Goal: Obtain resource: Obtain resource

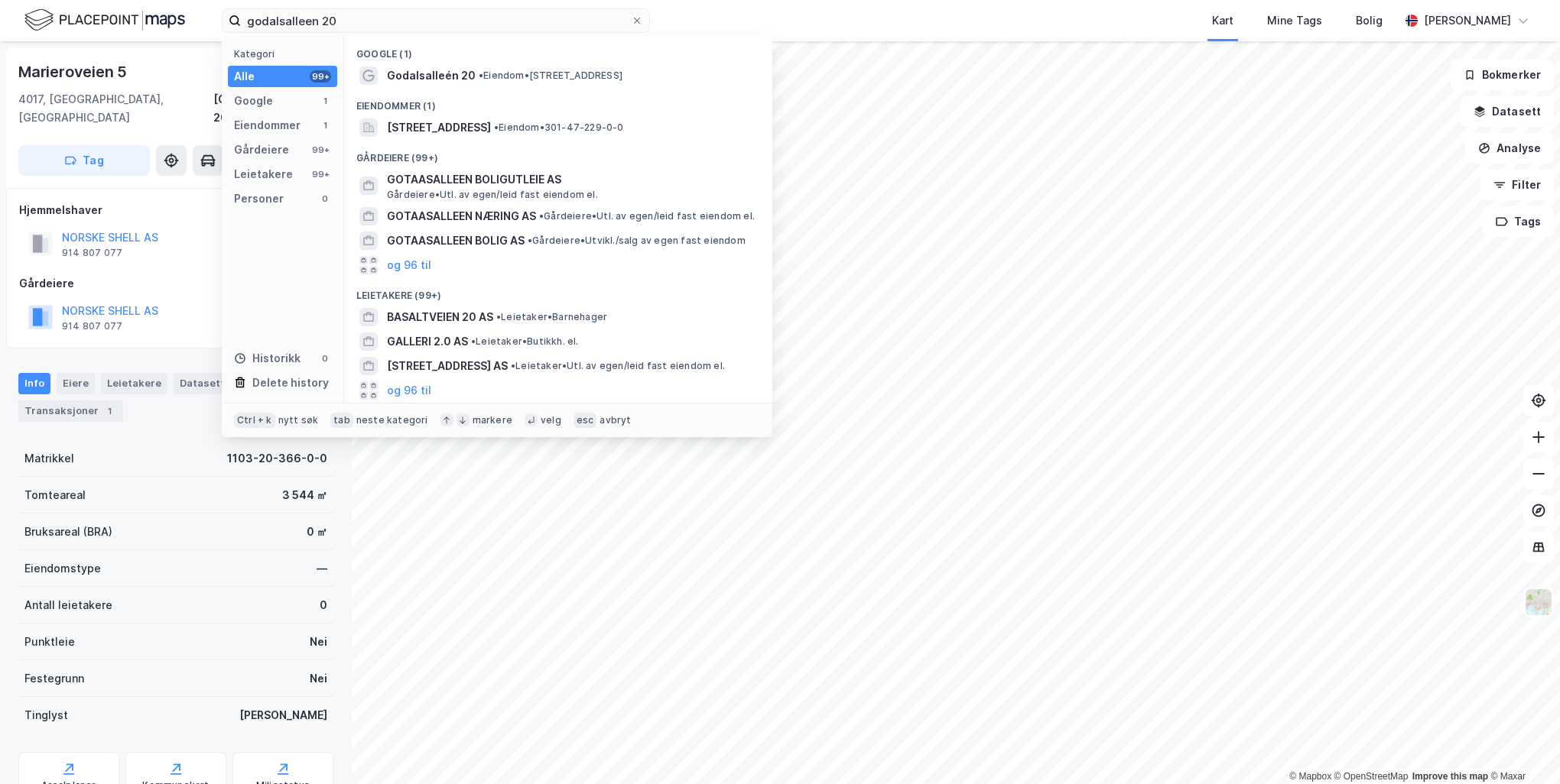
drag, startPoint x: 370, startPoint y: 20, endPoint x: 139, endPoint y: 20, distance: 231.0
click at [119, 22] on div "godalsalleen 20 Kategori Alle 99+ Google 1 Eiendommer 1 Gårdeiere 99+ Leietaker…" at bounding box center [780, 21] width 1560 height 42
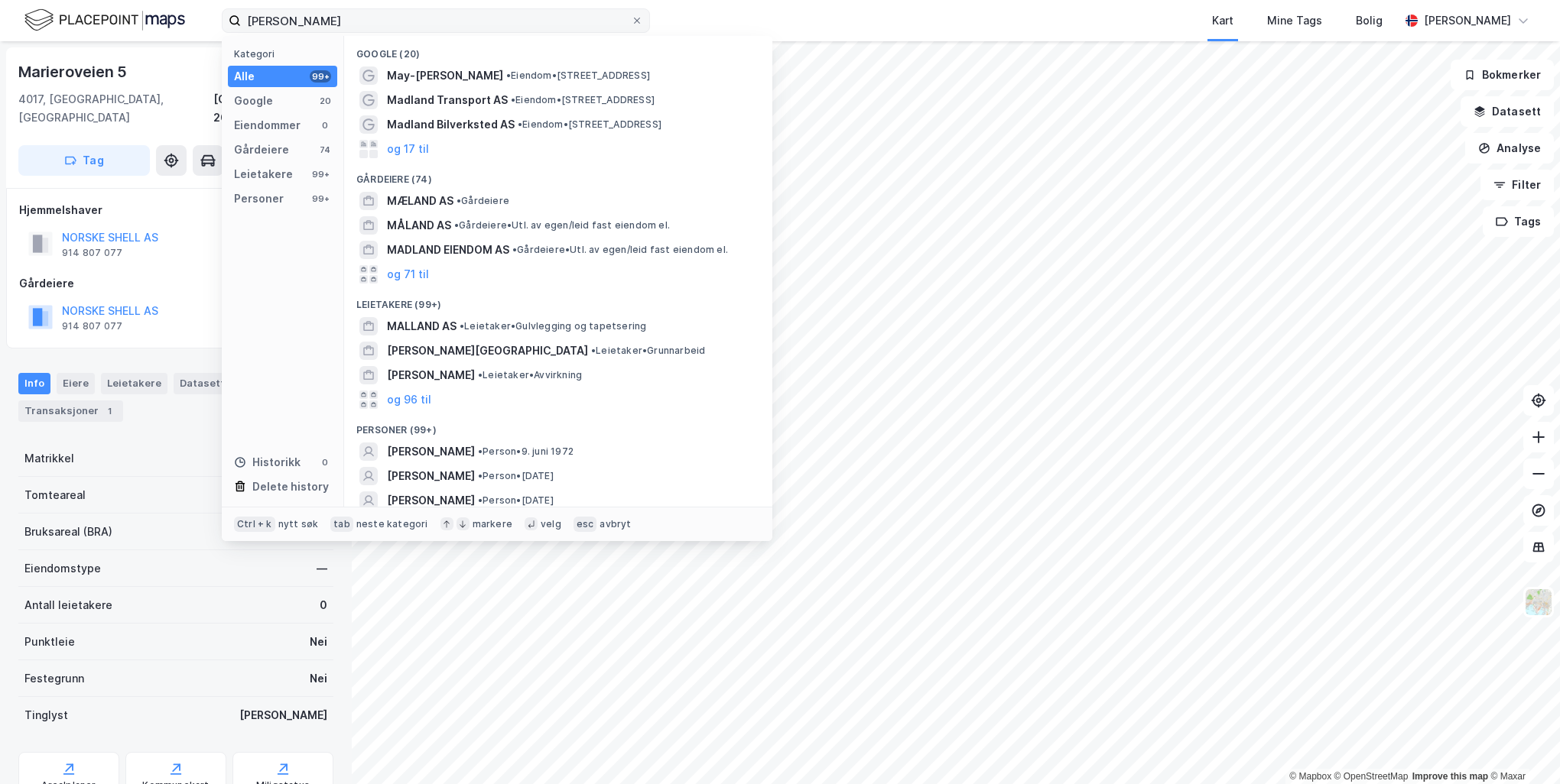
click at [269, 22] on input "[PERSON_NAME]" at bounding box center [436, 20] width 390 height 23
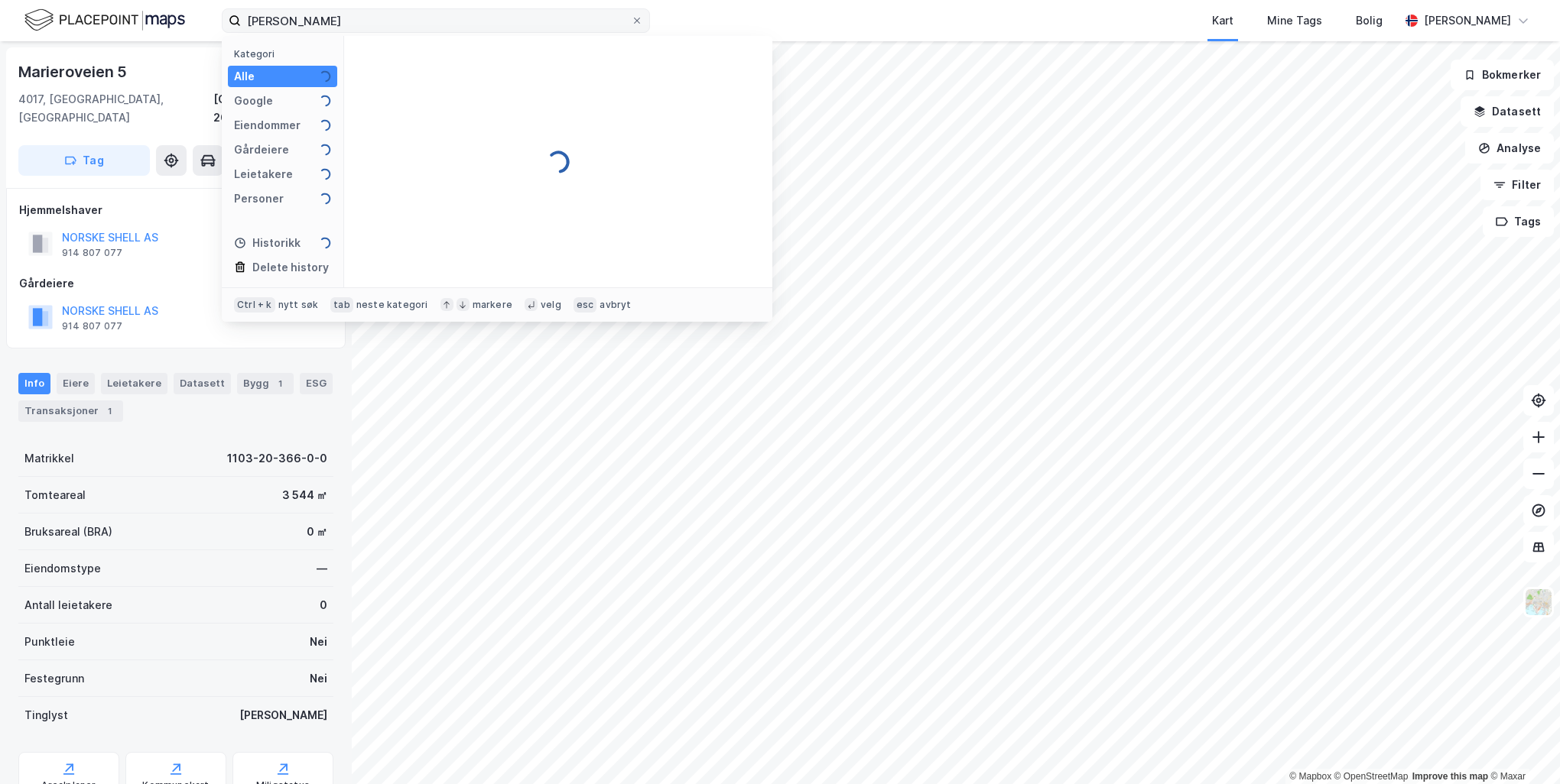
type input "[PERSON_NAME]"
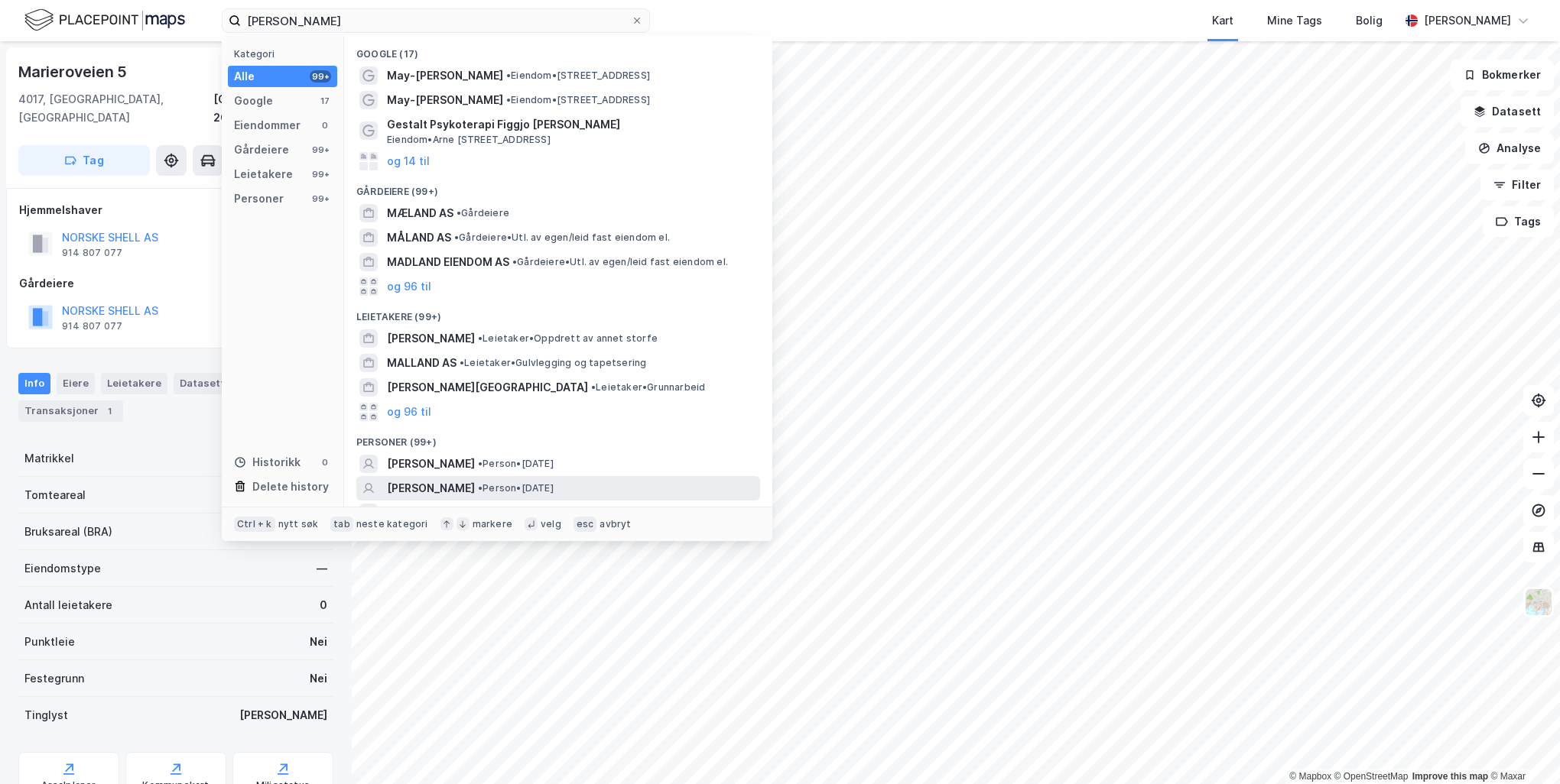
click at [474, 489] on span "[PERSON_NAME]" at bounding box center [431, 488] width 88 height 18
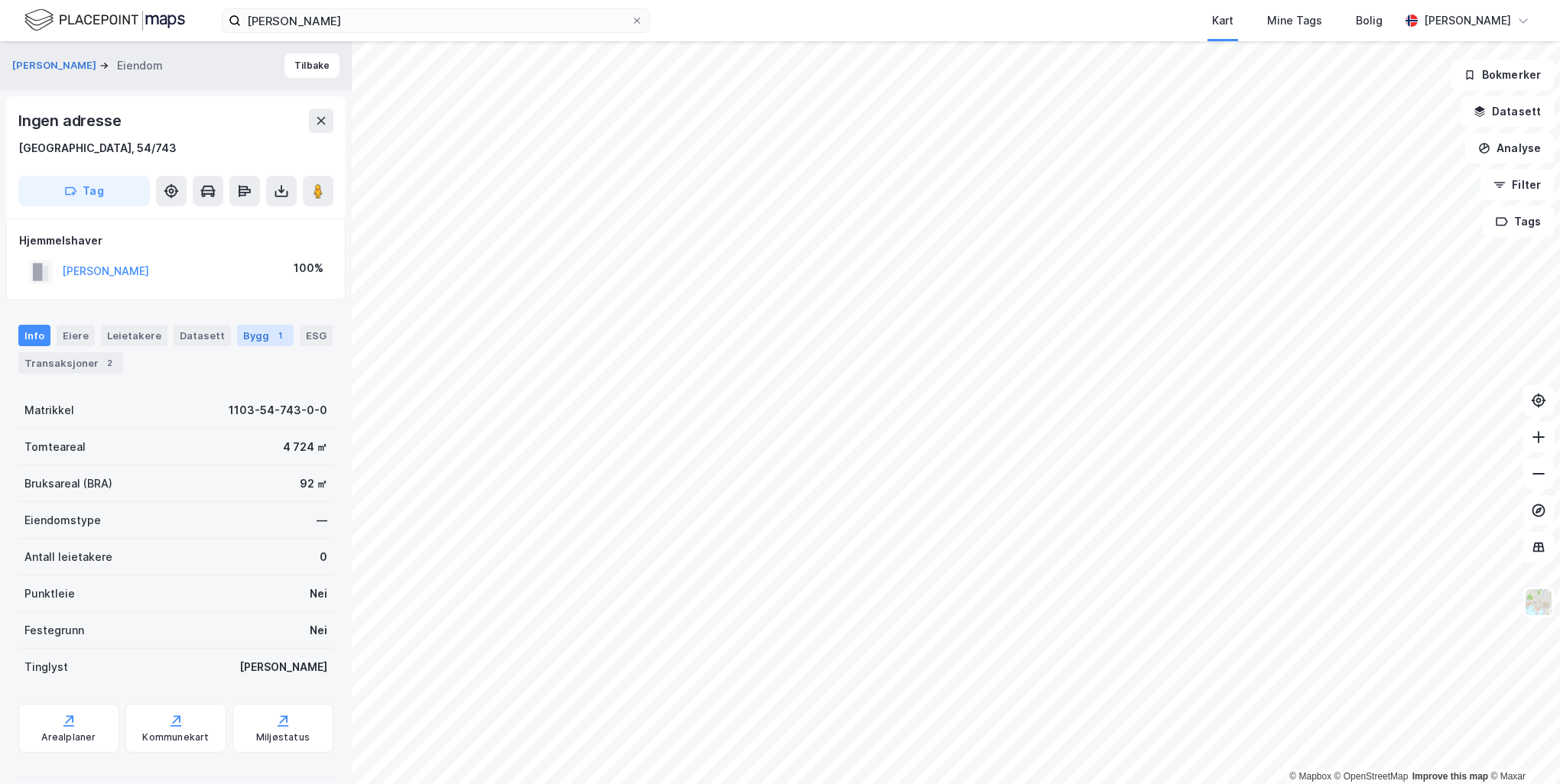
click at [253, 336] on div "Bygg 1" at bounding box center [265, 336] width 57 height 22
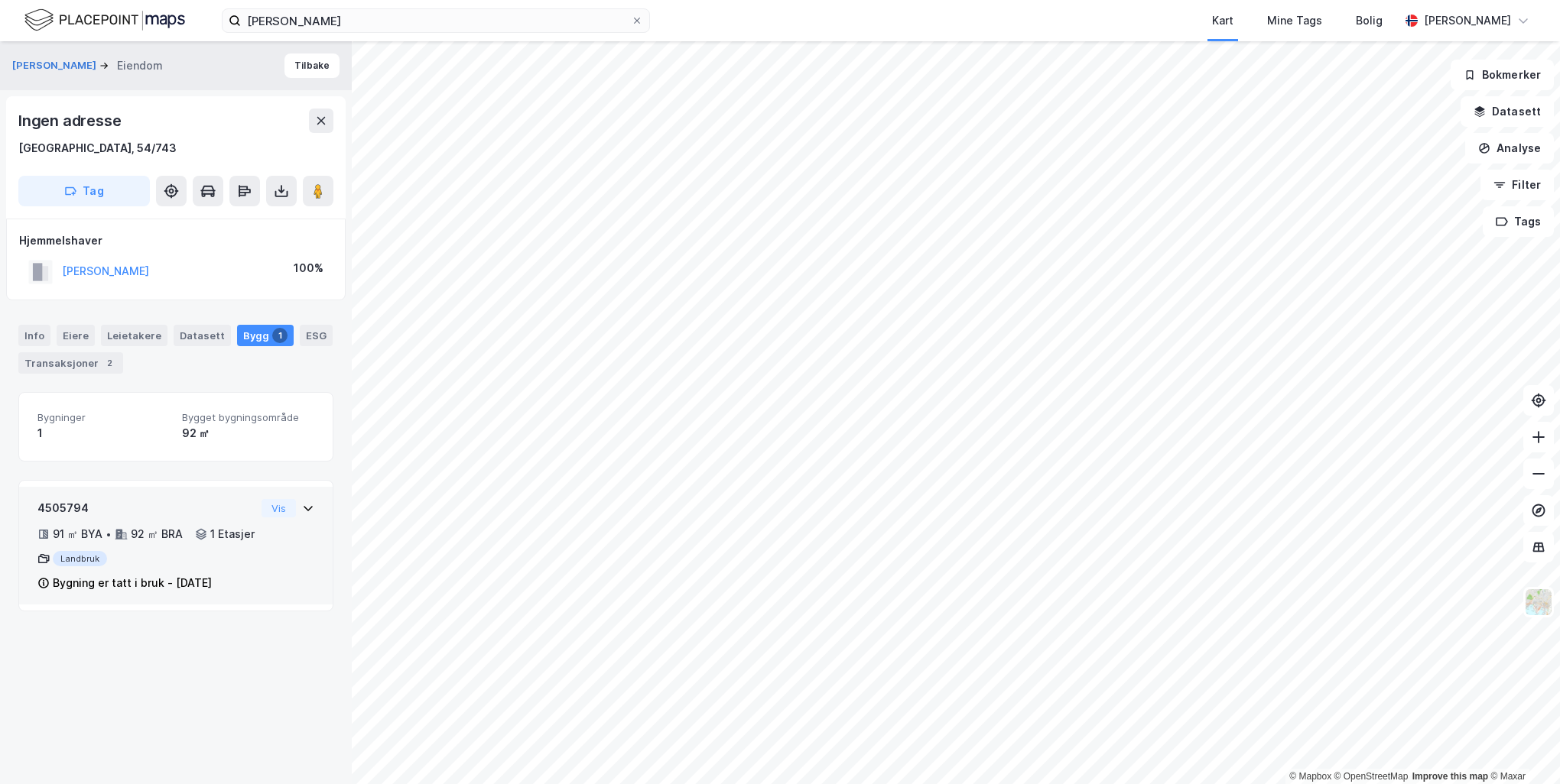
click at [212, 593] on div "Bygning er tatt i bruk - [DATE]" at bounding box center [132, 583] width 159 height 18
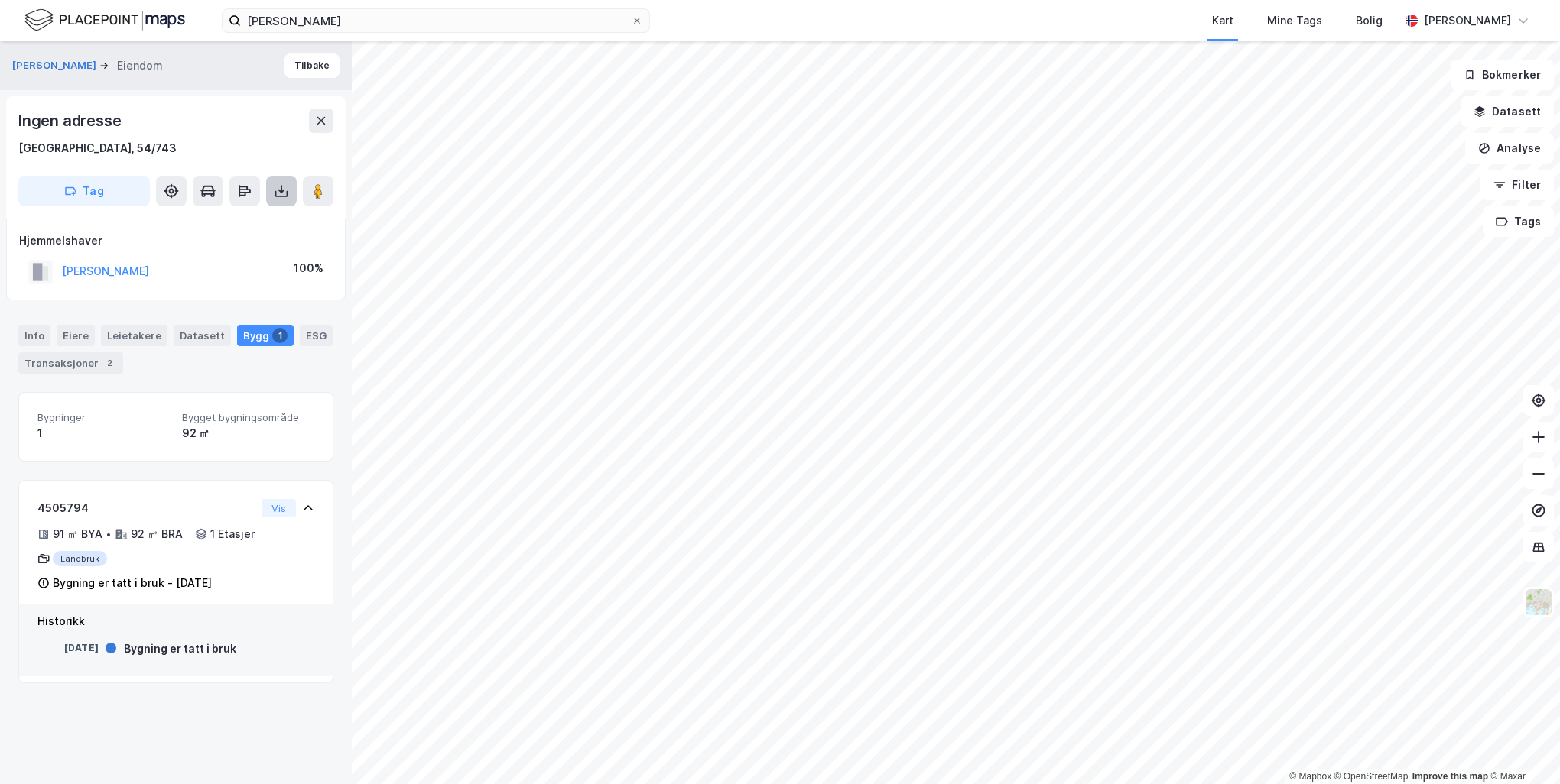
click at [278, 197] on icon at bounding box center [281, 191] width 15 height 15
click at [262, 249] on div "Last ned matrikkelrapport" at bounding box center [224, 246] width 127 height 12
click at [281, 184] on icon at bounding box center [281, 191] width 15 height 15
click at [270, 224] on div "Last ned grunnbok" at bounding box center [215, 222] width 163 height 25
click at [276, 243] on div "Last ned matrikkelrapport" at bounding box center [224, 246] width 127 height 12
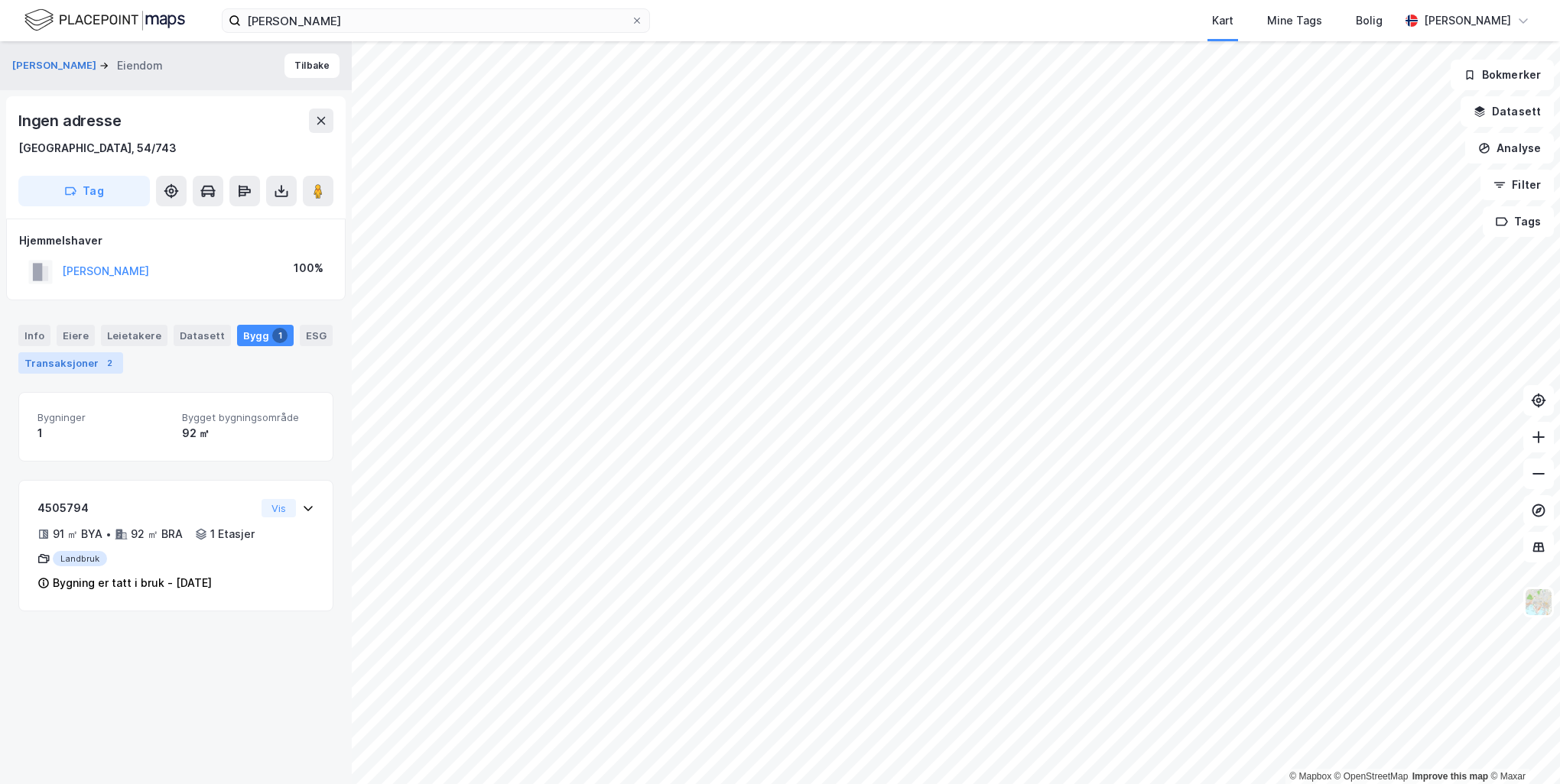
click at [77, 362] on div "Transaksjoner 2" at bounding box center [71, 363] width 105 height 22
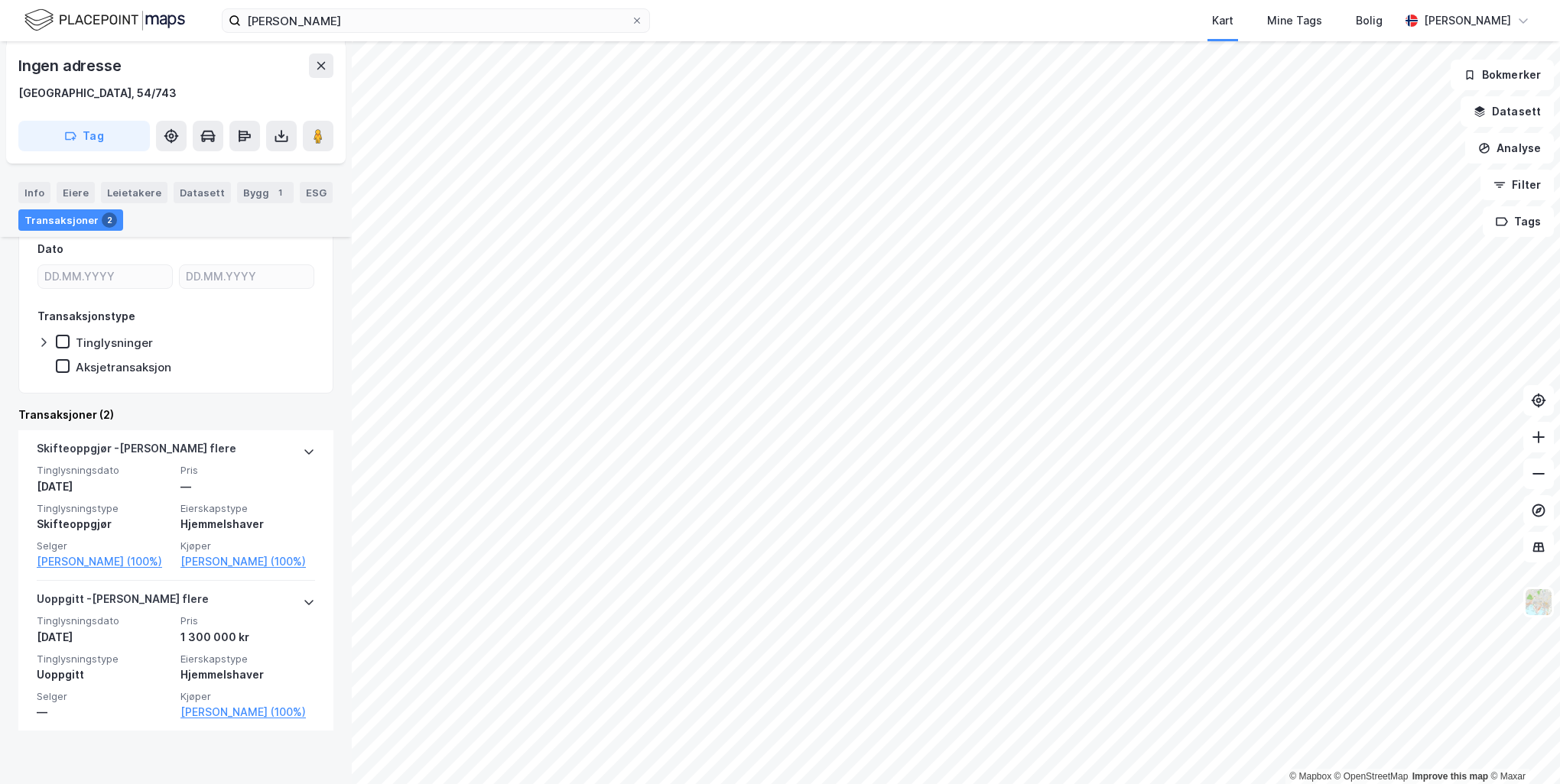
scroll to position [229, 0]
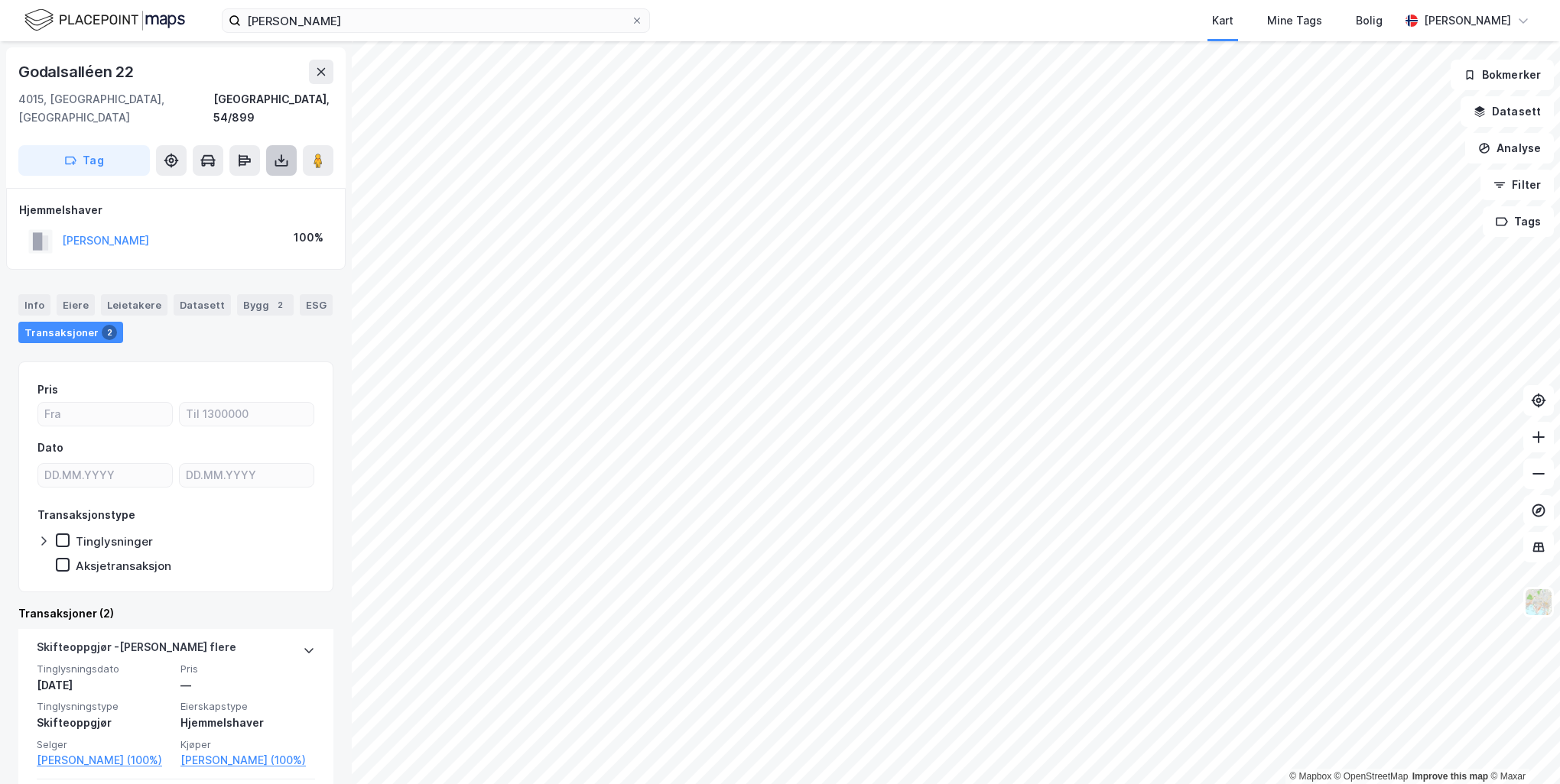
click at [288, 153] on icon at bounding box center [281, 160] width 15 height 15
click at [245, 185] on div "Last ned grunnbok" at bounding box center [205, 191] width 89 height 12
